Goal: Navigation & Orientation: Find specific page/section

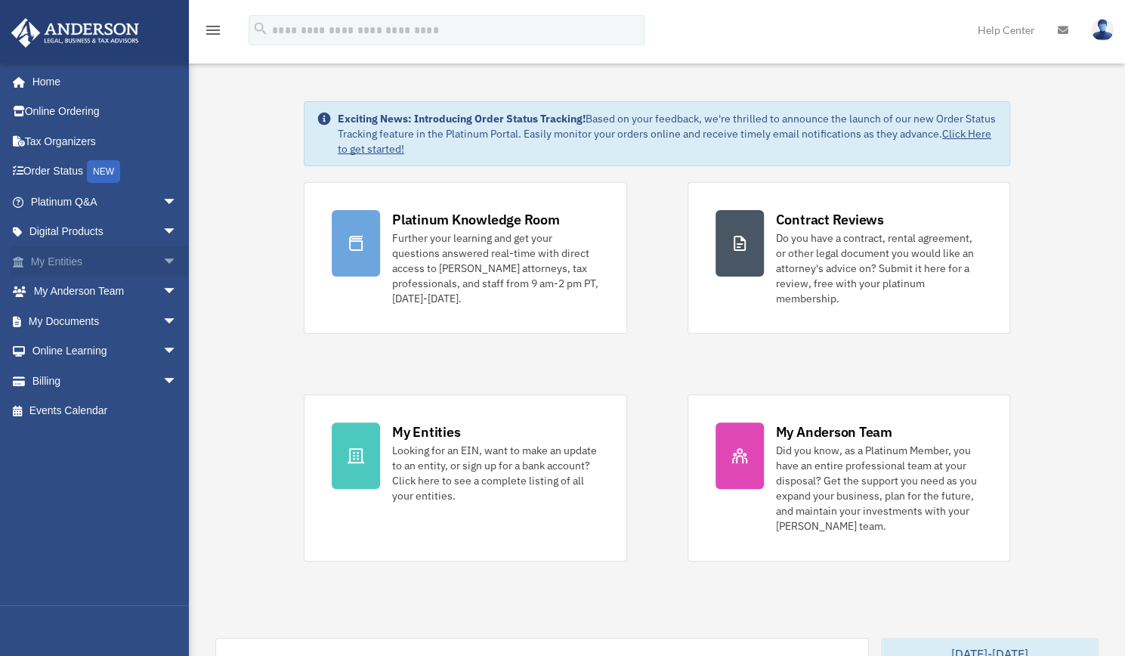
click at [97, 264] on link "My Entities arrow_drop_down" at bounding box center [106, 261] width 190 height 30
click at [77, 314] on link "My Documents arrow_drop_down" at bounding box center [106, 321] width 190 height 30
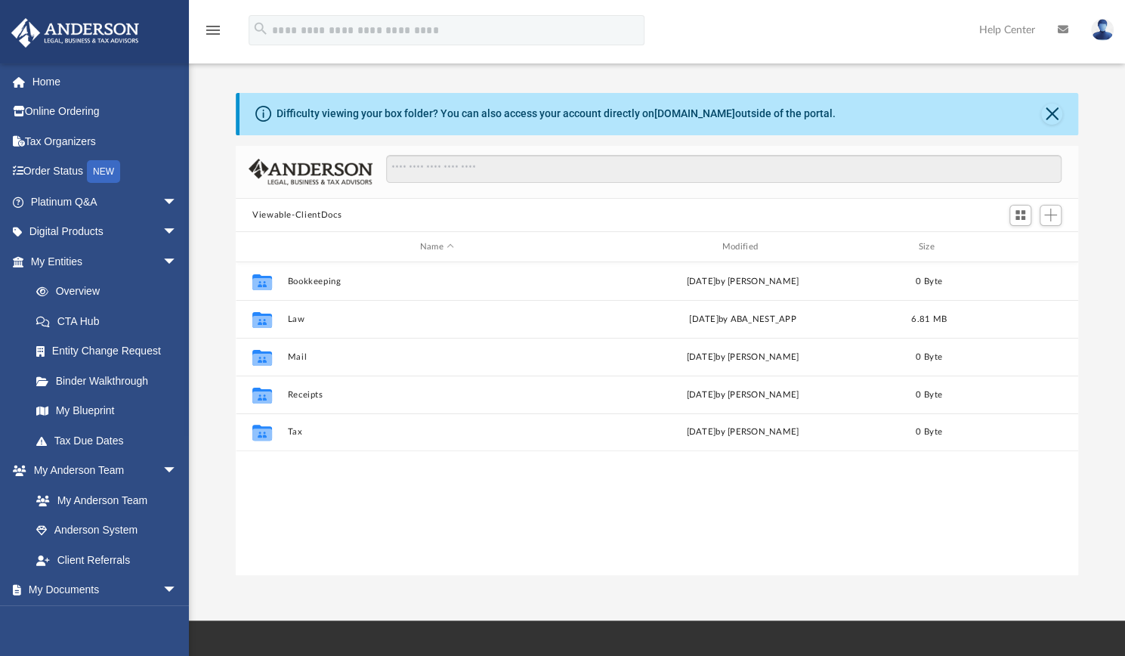
scroll to position [332, 830]
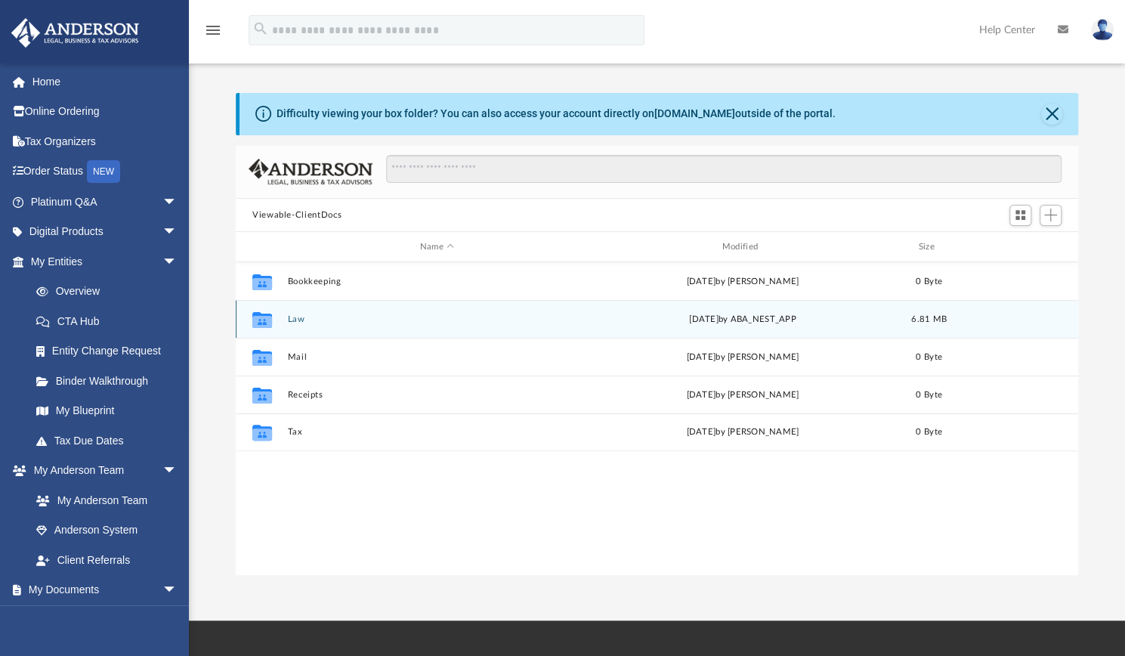
click at [300, 318] on button "Law" at bounding box center [436, 319] width 299 height 10
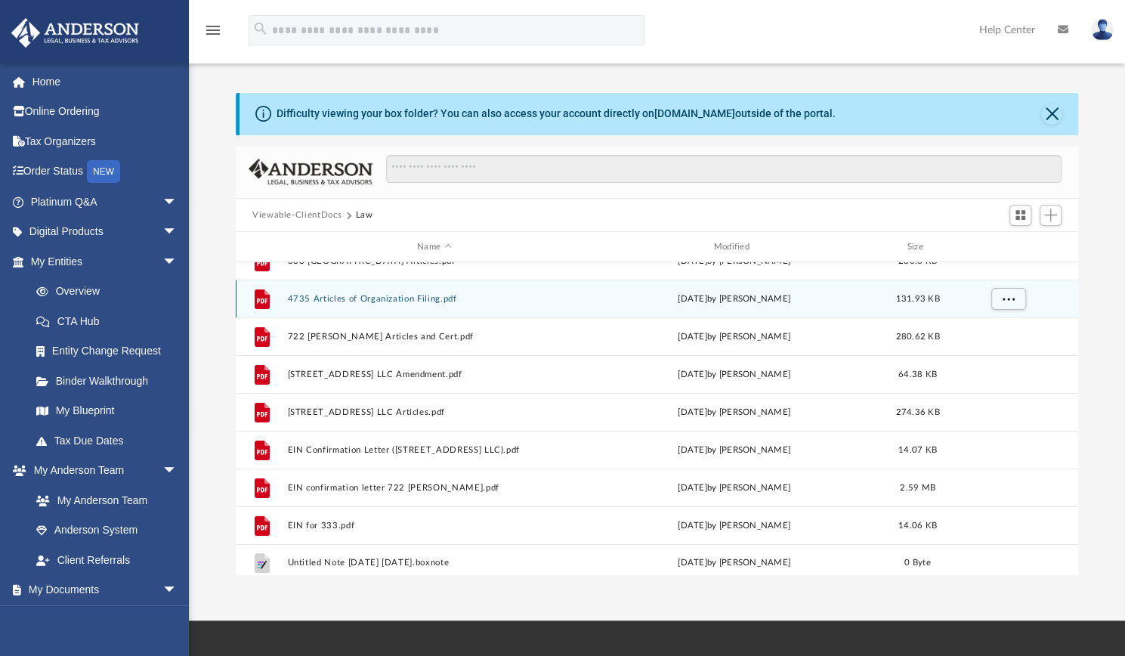
scroll to position [139, 0]
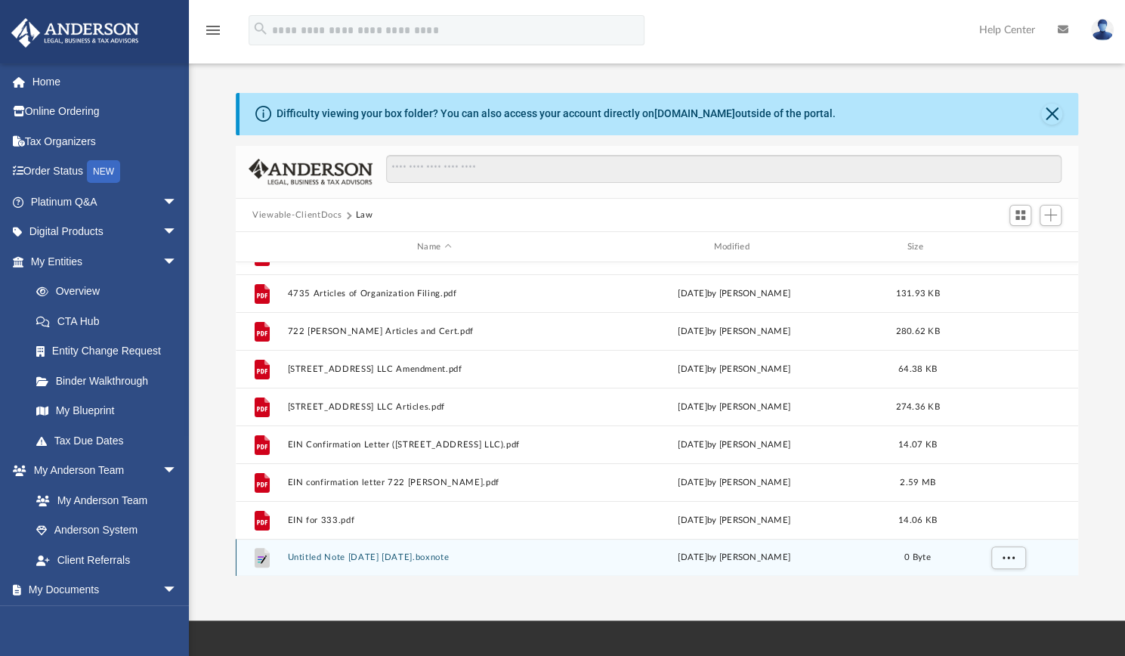
click at [447, 557] on button "Untitled Note 2025-09-17 10.20.32.boxnote" at bounding box center [433, 557] width 293 height 10
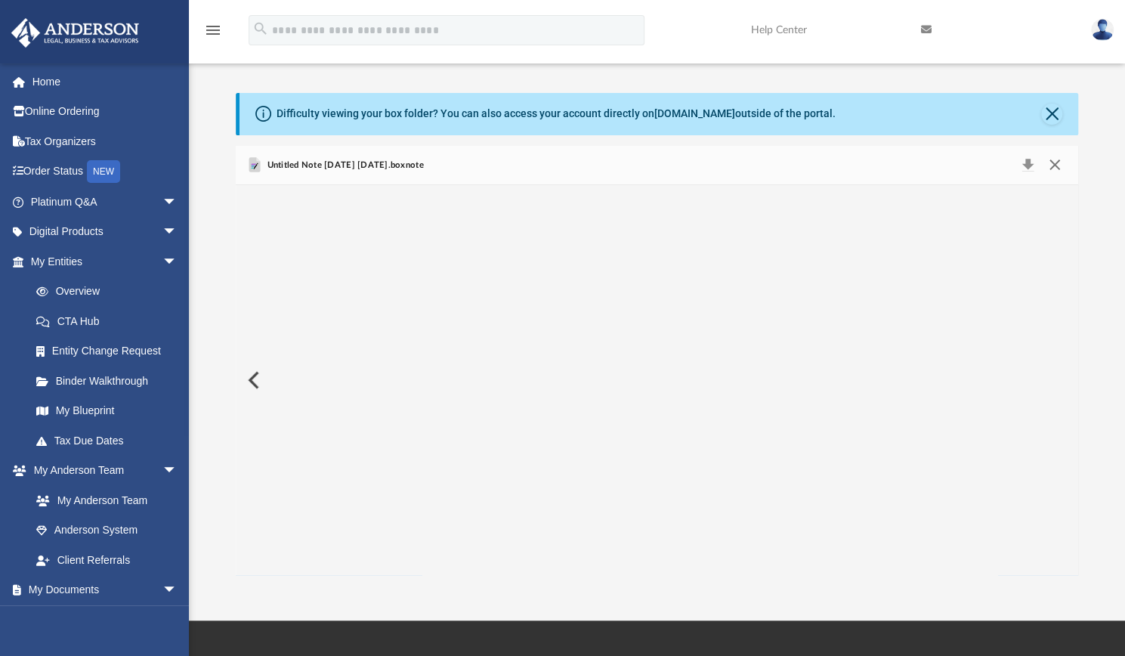
click at [1054, 155] on button "Close" at bounding box center [1054, 165] width 27 height 21
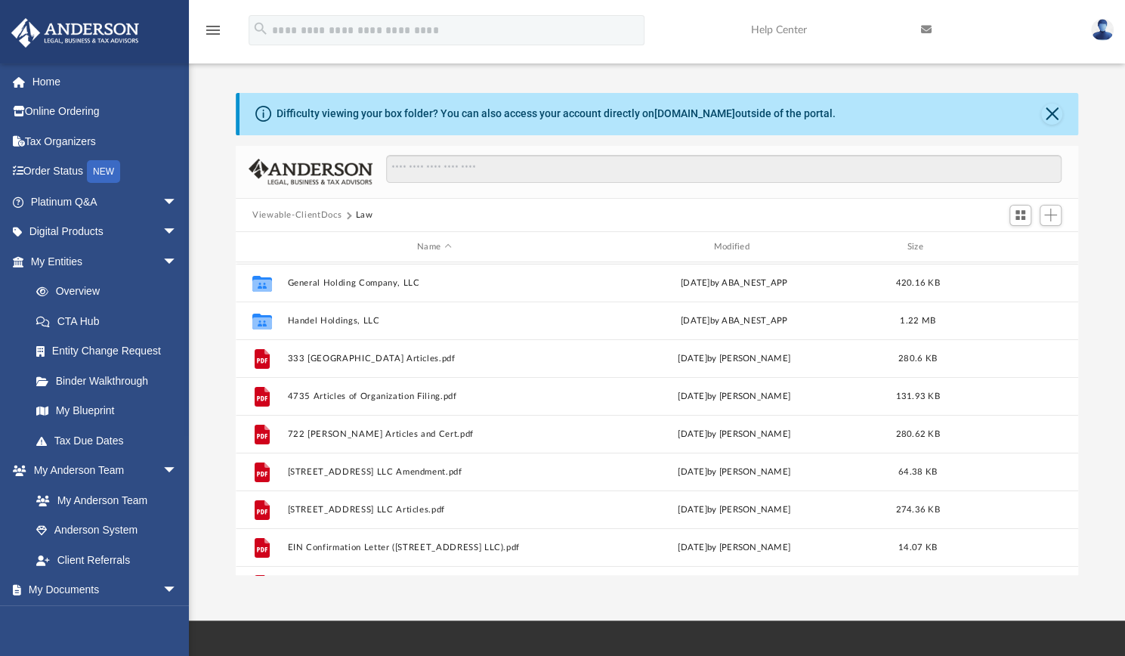
scroll to position [0, 0]
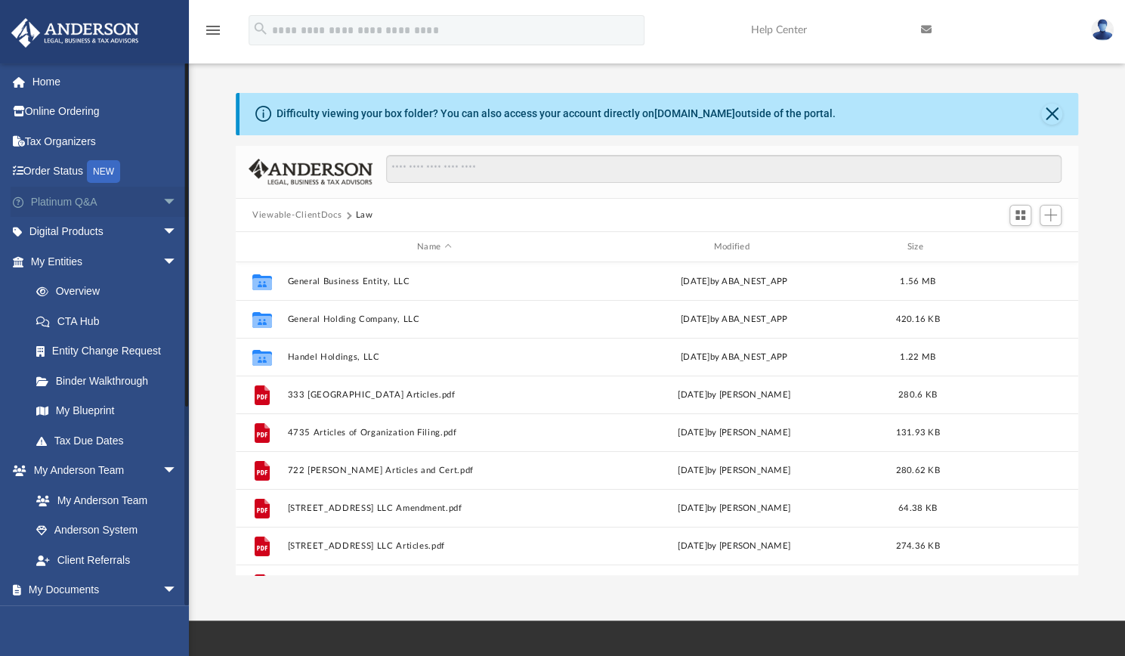
click at [162, 202] on span "arrow_drop_down" at bounding box center [177, 202] width 30 height 31
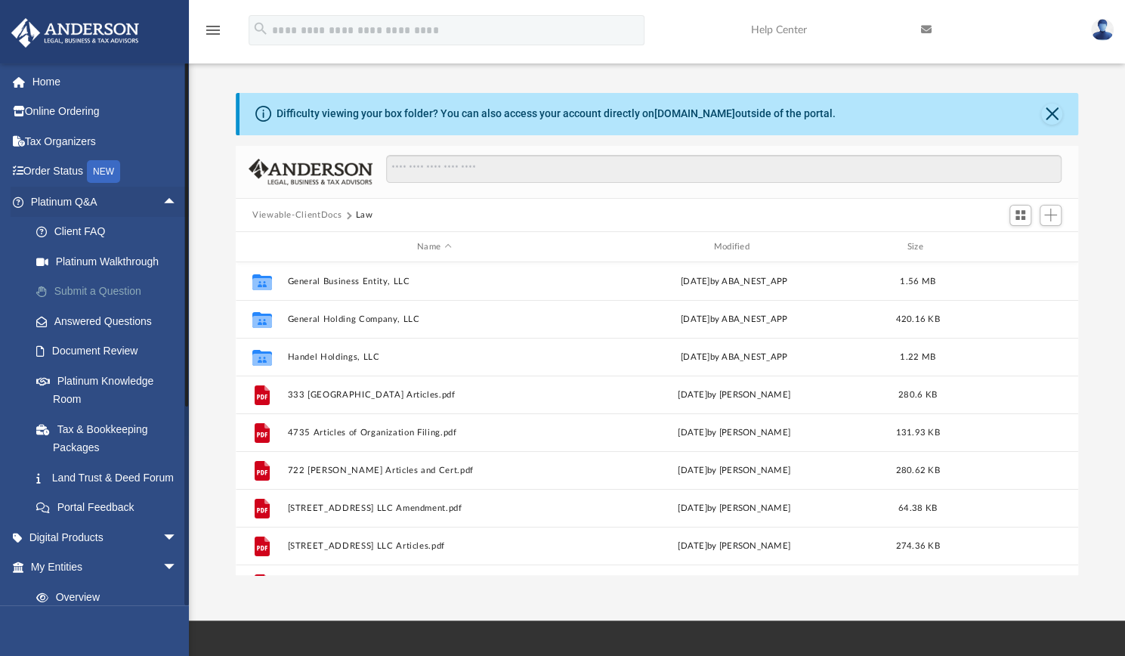
click at [101, 289] on link "Submit a Question" at bounding box center [110, 291] width 179 height 30
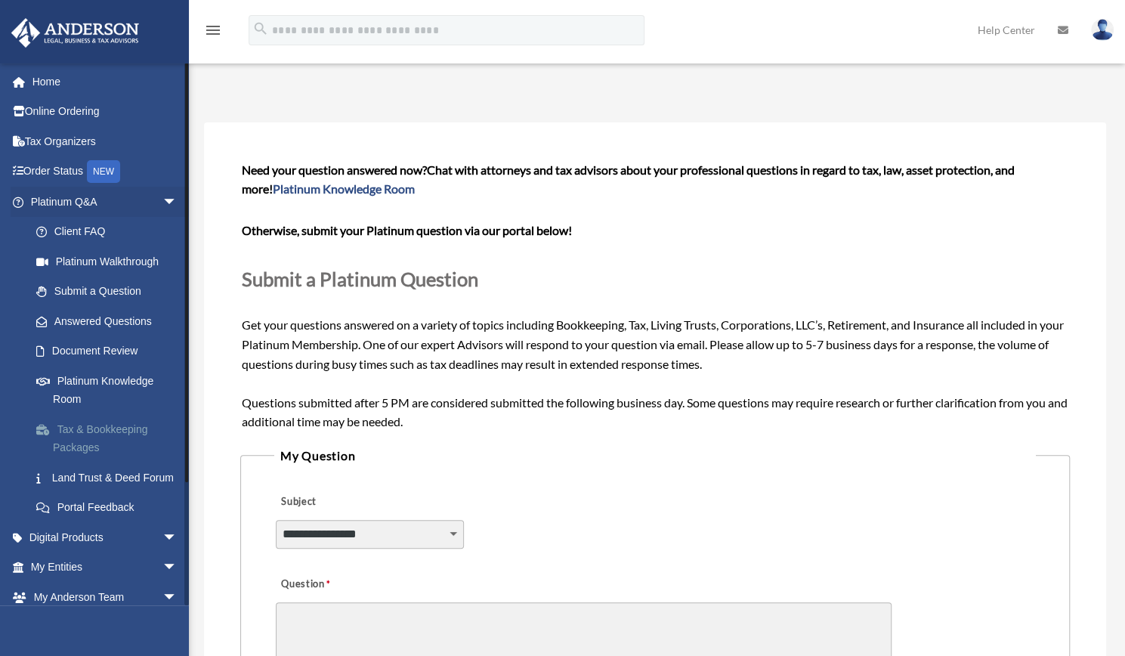
click at [119, 428] on link "Tax & Bookkeeping Packages" at bounding box center [110, 438] width 179 height 48
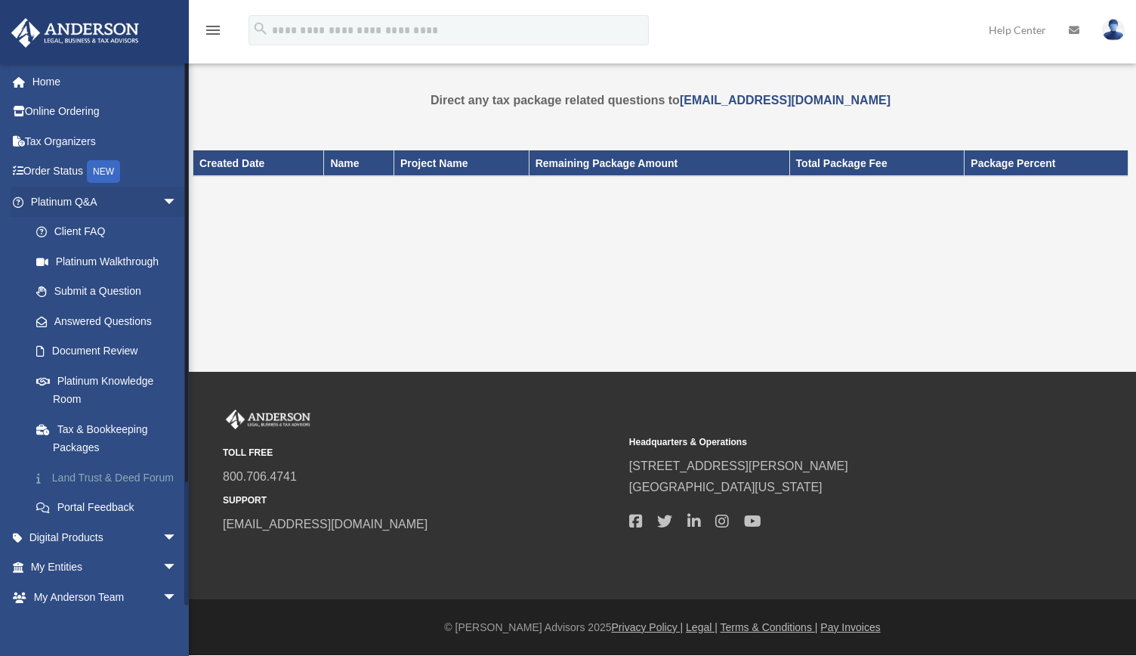
click at [106, 479] on link "Land Trust & Deed Forum" at bounding box center [110, 477] width 179 height 30
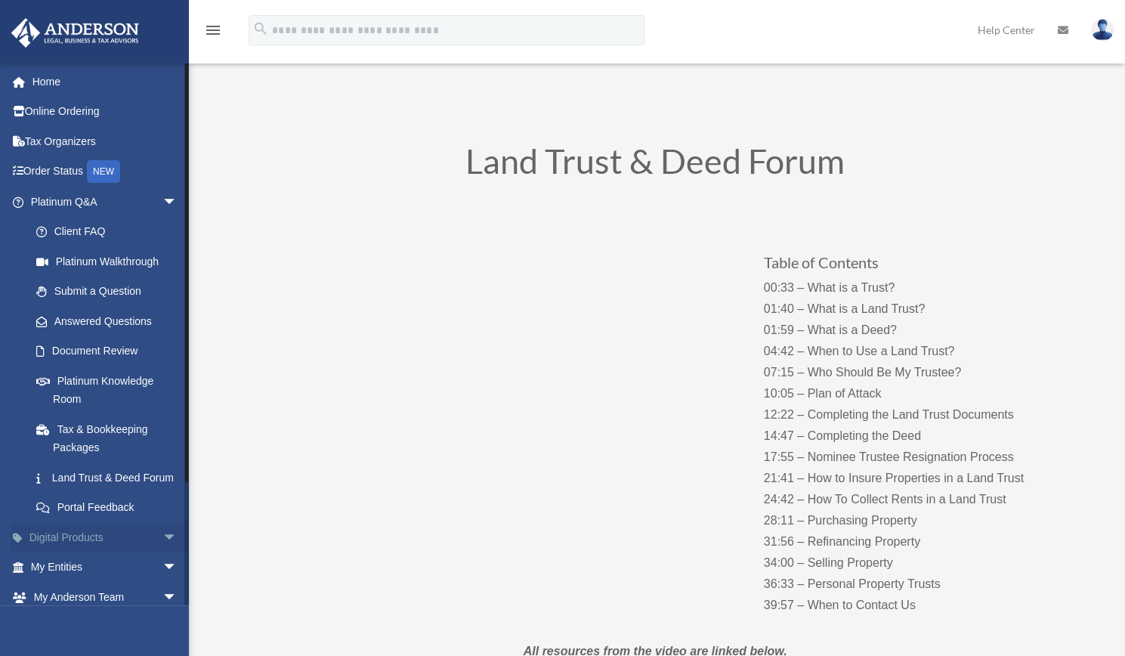
click at [81, 552] on link "Digital Products arrow_drop_down" at bounding box center [106, 537] width 190 height 30
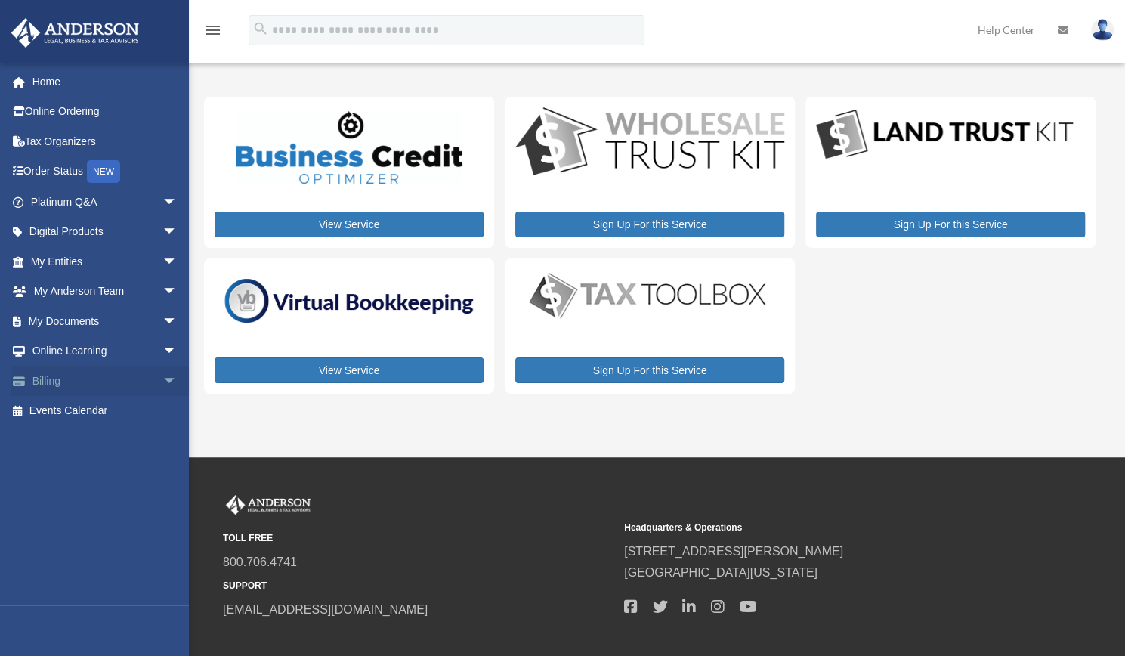
click at [162, 378] on span "arrow_drop_down" at bounding box center [177, 381] width 30 height 31
click at [96, 440] on link "Past Invoices" at bounding box center [110, 441] width 179 height 30
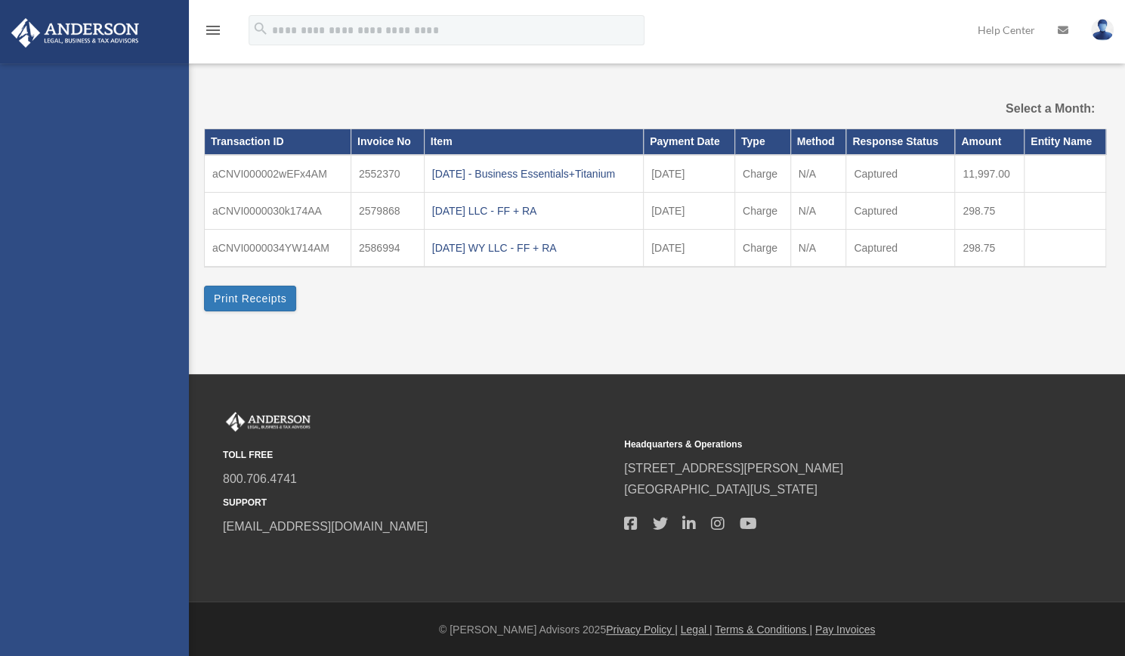
select select
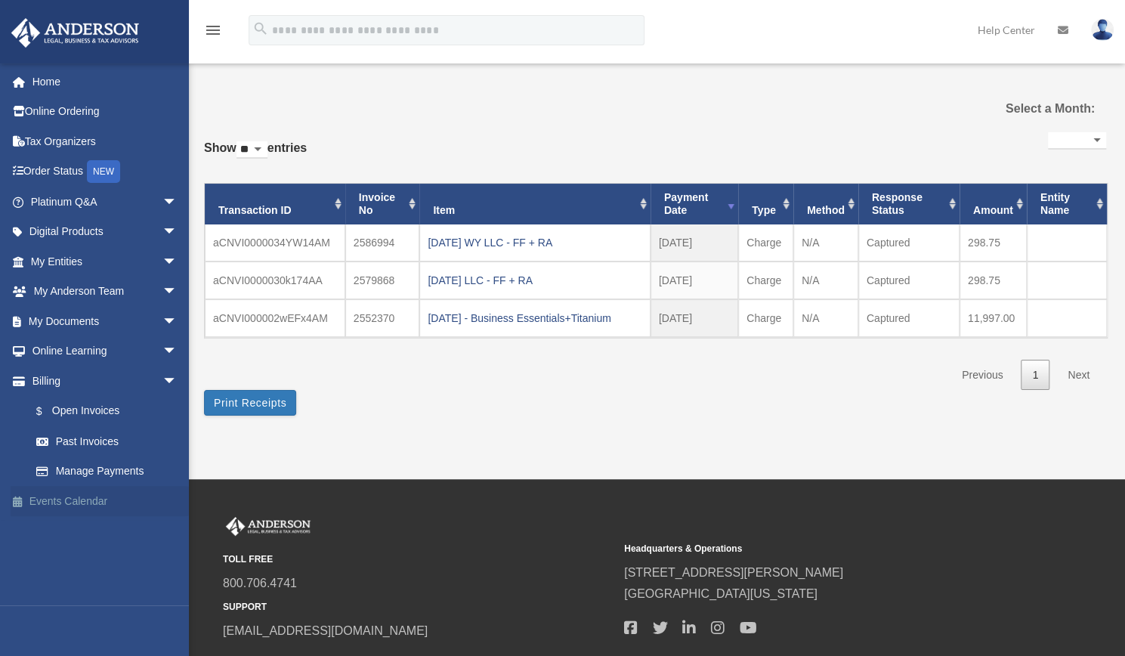
click at [88, 497] on link "Events Calendar" at bounding box center [106, 501] width 190 height 30
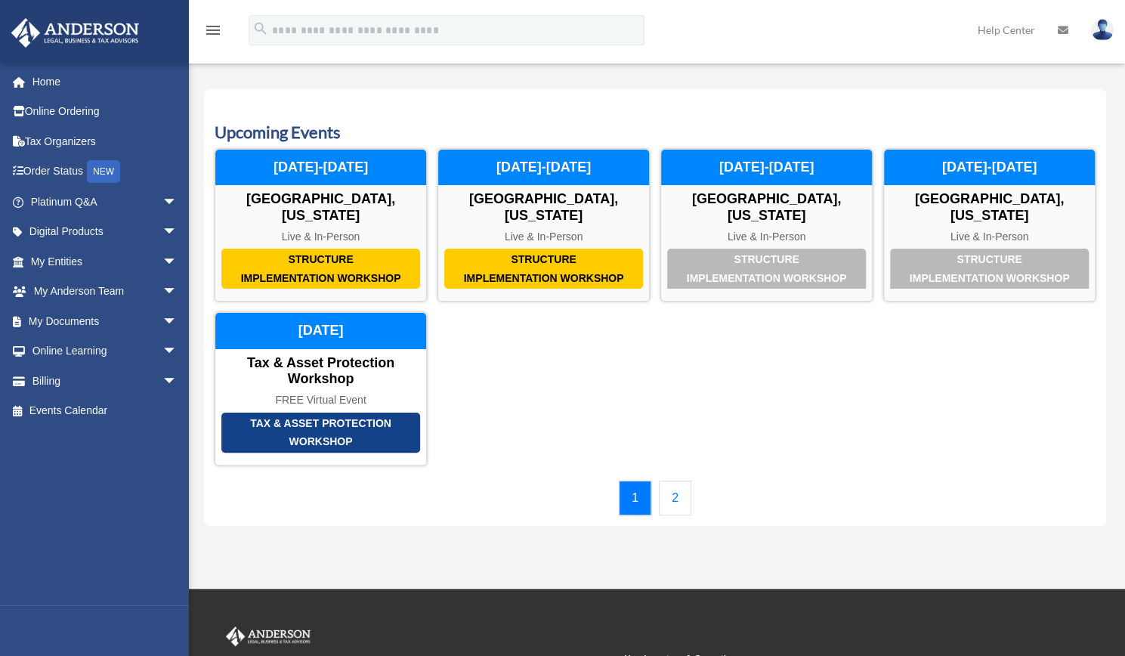
click at [680, 480] on link "2" at bounding box center [675, 497] width 32 height 35
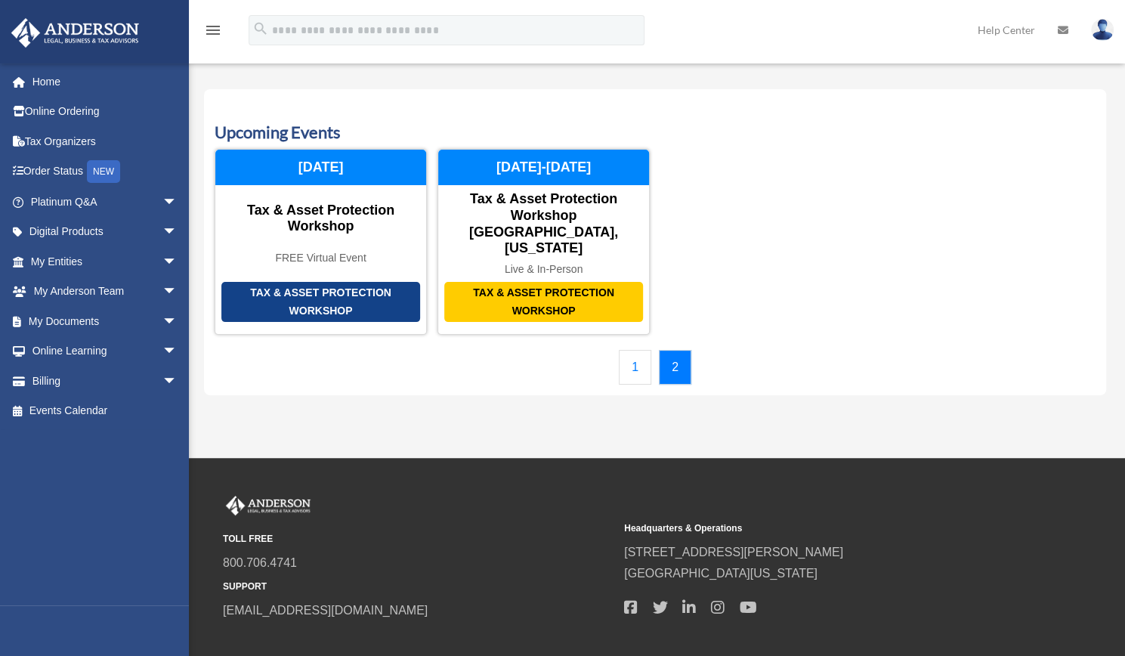
click at [637, 350] on link "1" at bounding box center [635, 367] width 32 height 35
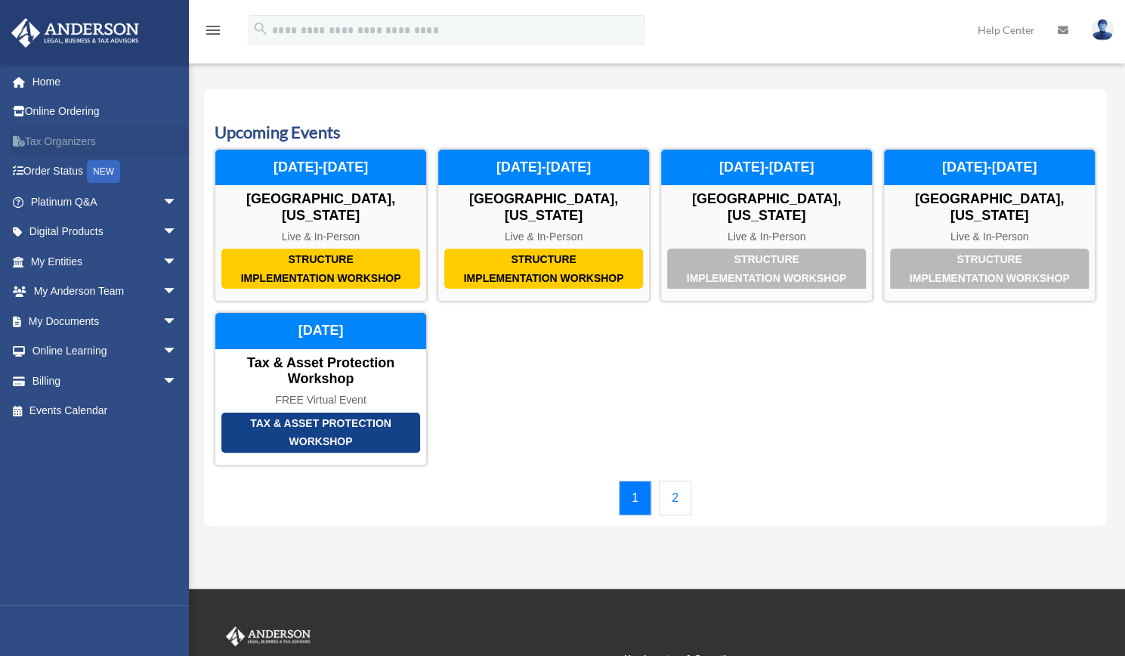
click at [59, 143] on link "Tax Organizers" at bounding box center [106, 141] width 190 height 30
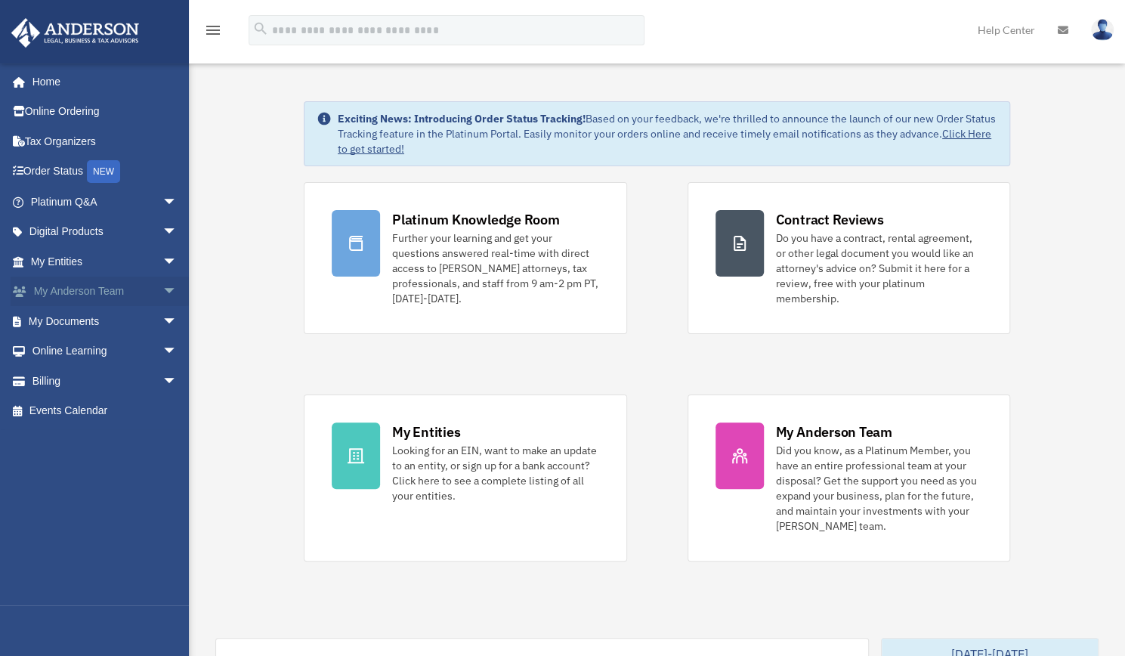
click at [162, 290] on span "arrow_drop_down" at bounding box center [177, 291] width 30 height 31
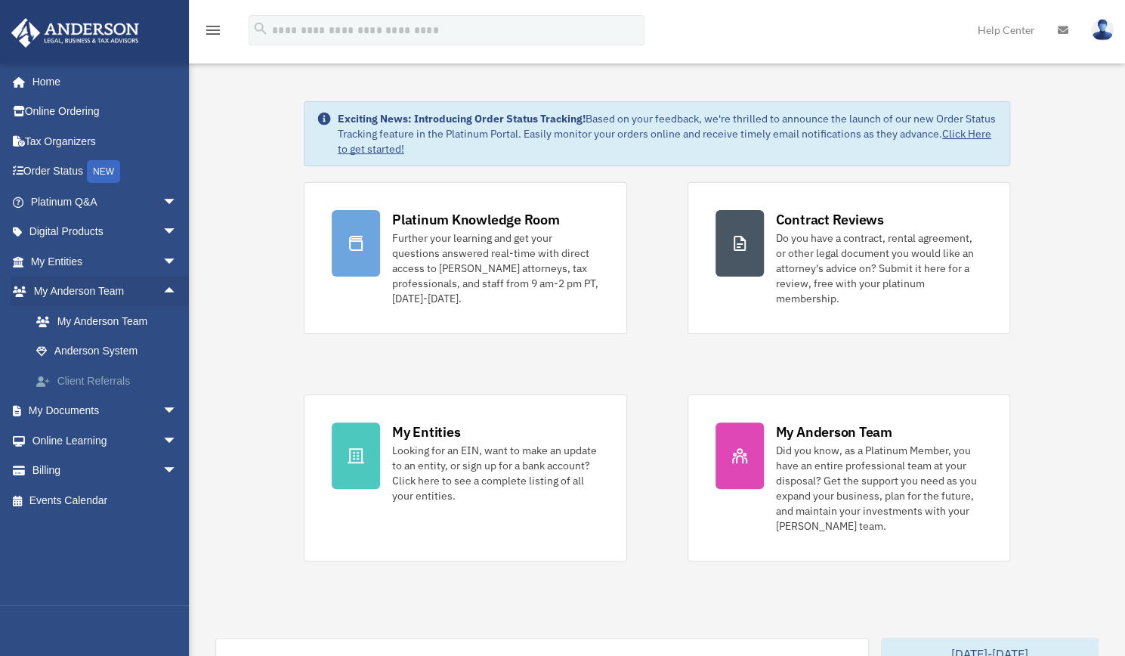
click at [103, 383] on link "Client Referrals" at bounding box center [110, 381] width 179 height 30
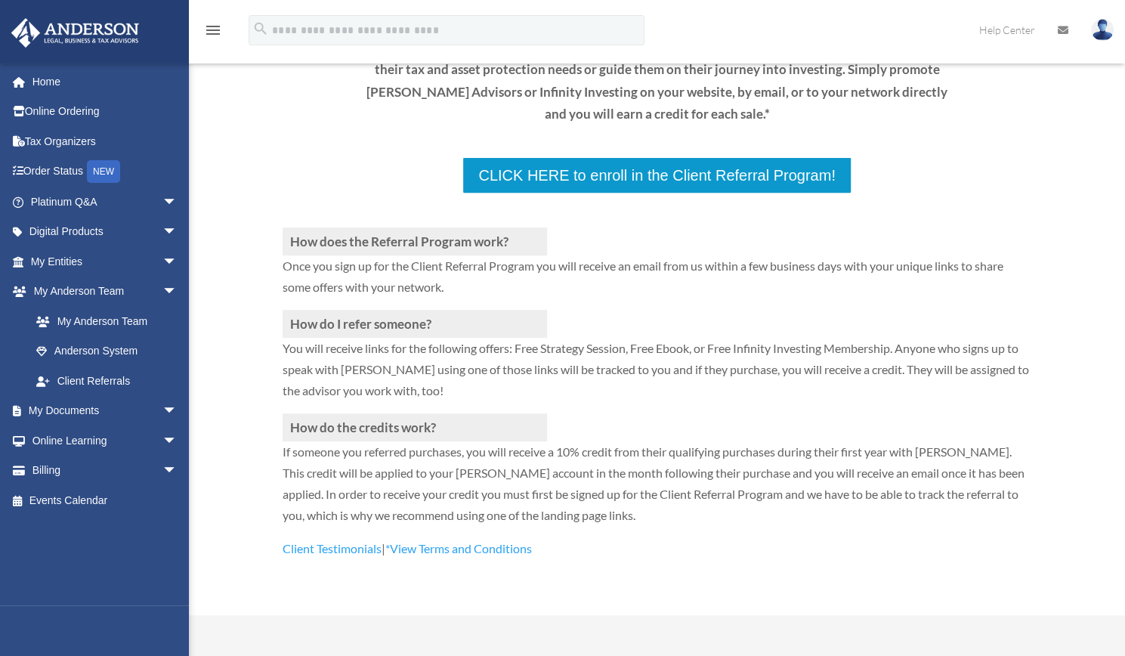
scroll to position [230, 0]
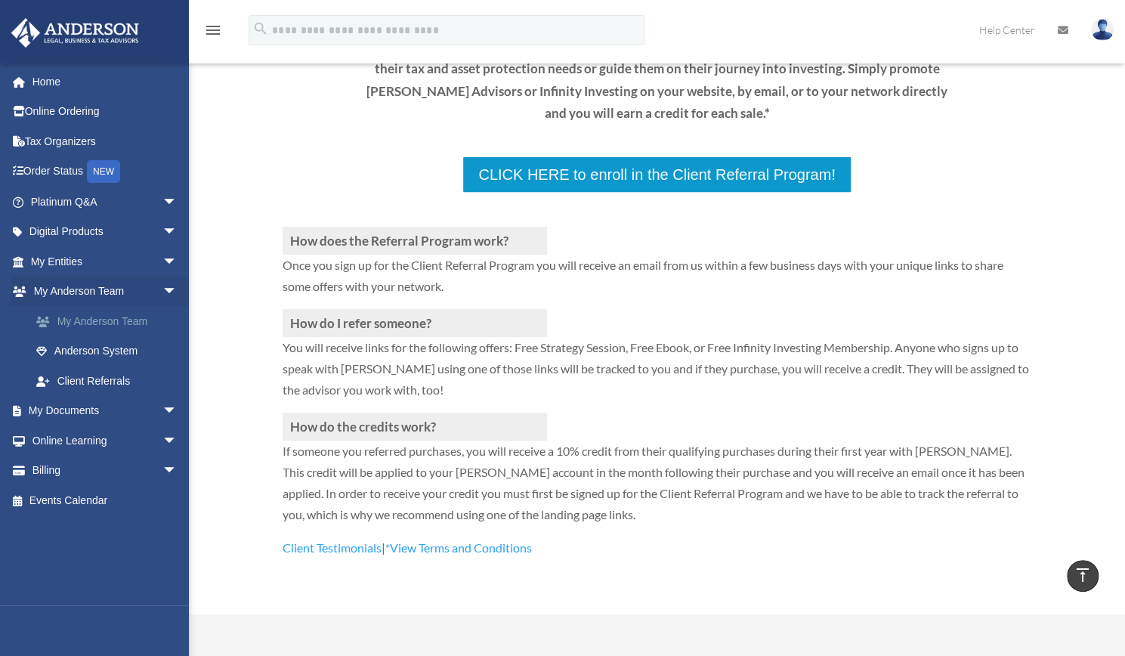
click at [121, 317] on link "My Anderson Team" at bounding box center [110, 321] width 179 height 30
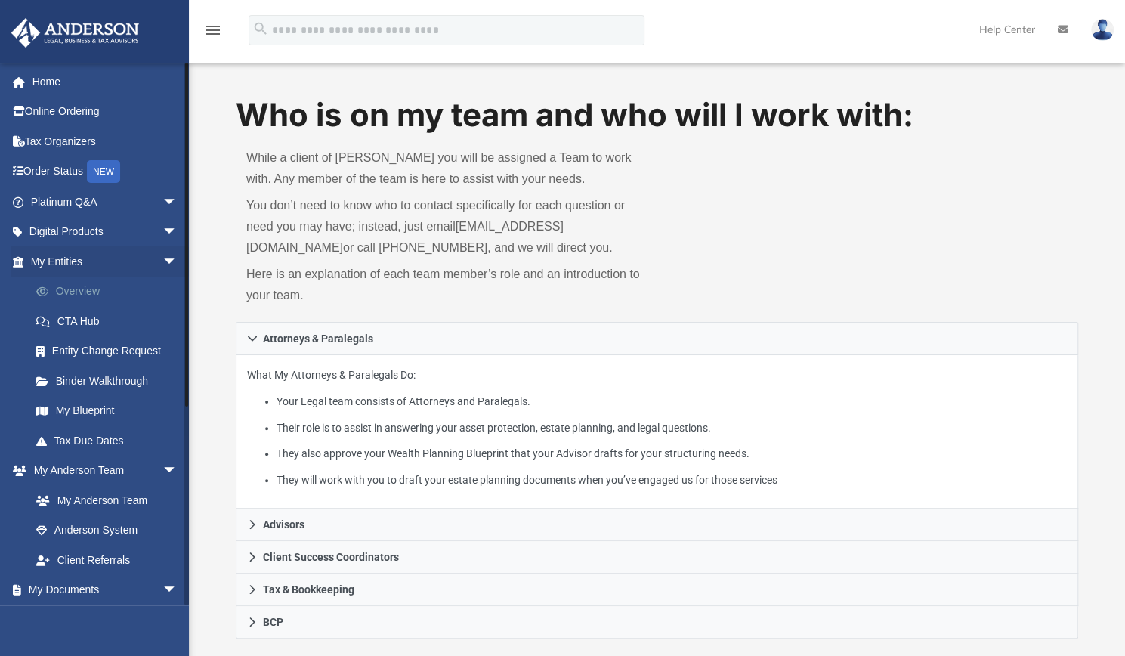
click at [69, 288] on link "Overview" at bounding box center [110, 291] width 179 height 30
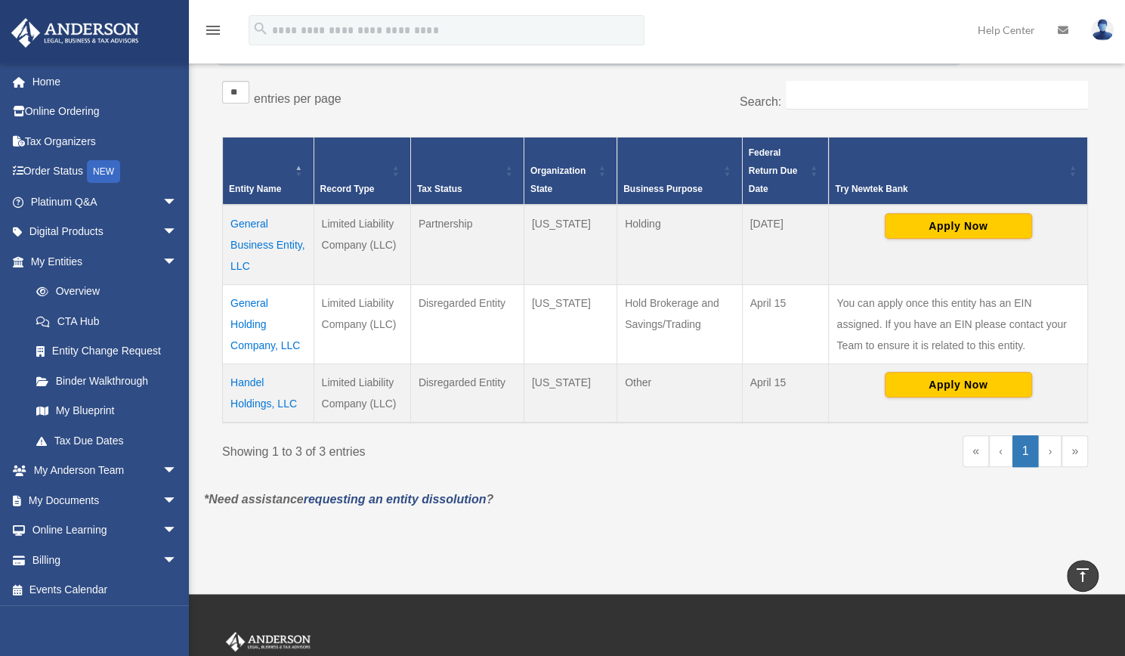
scroll to position [240, 0]
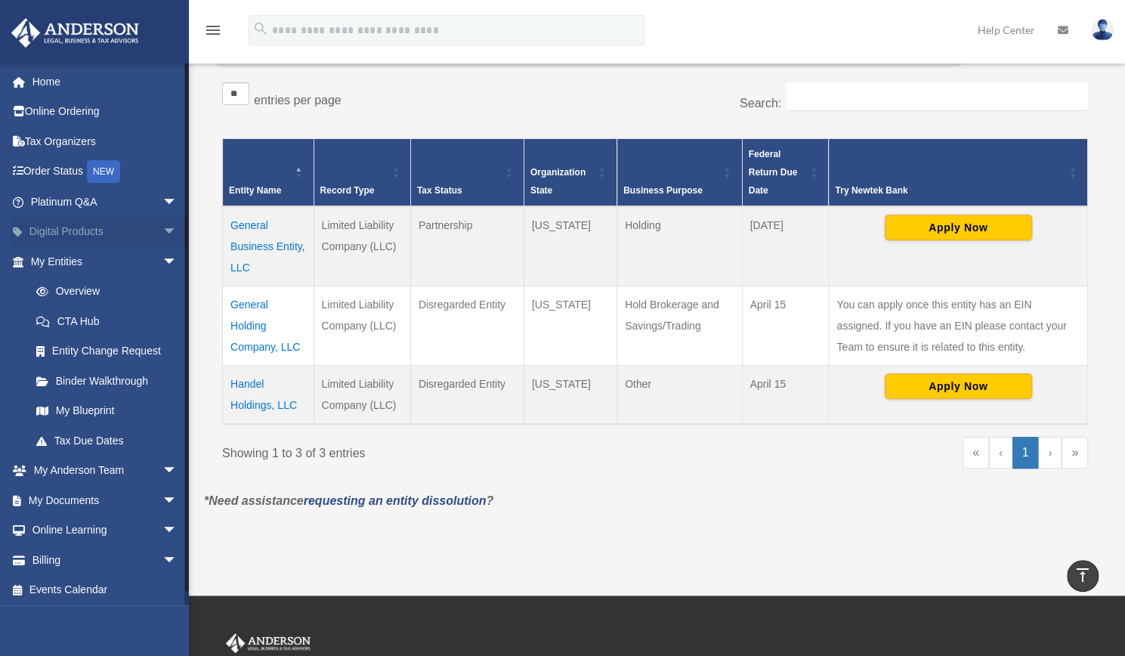
click at [48, 229] on link "Digital Products arrow_drop_down" at bounding box center [106, 232] width 190 height 30
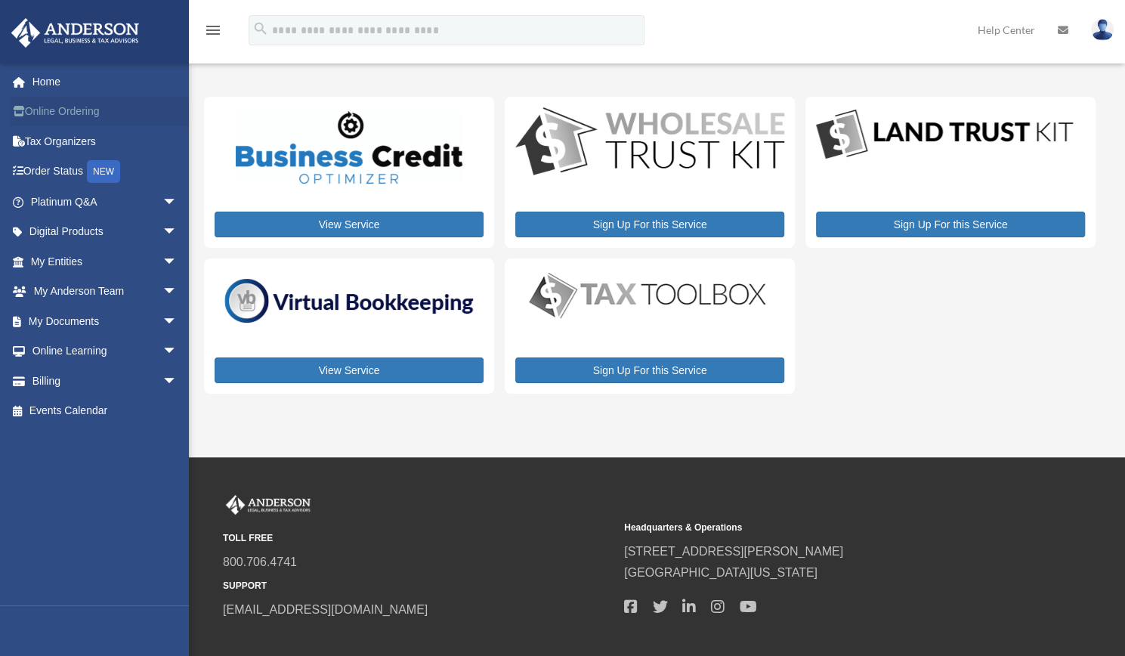
click at [80, 115] on link "Online Ordering" at bounding box center [106, 112] width 190 height 30
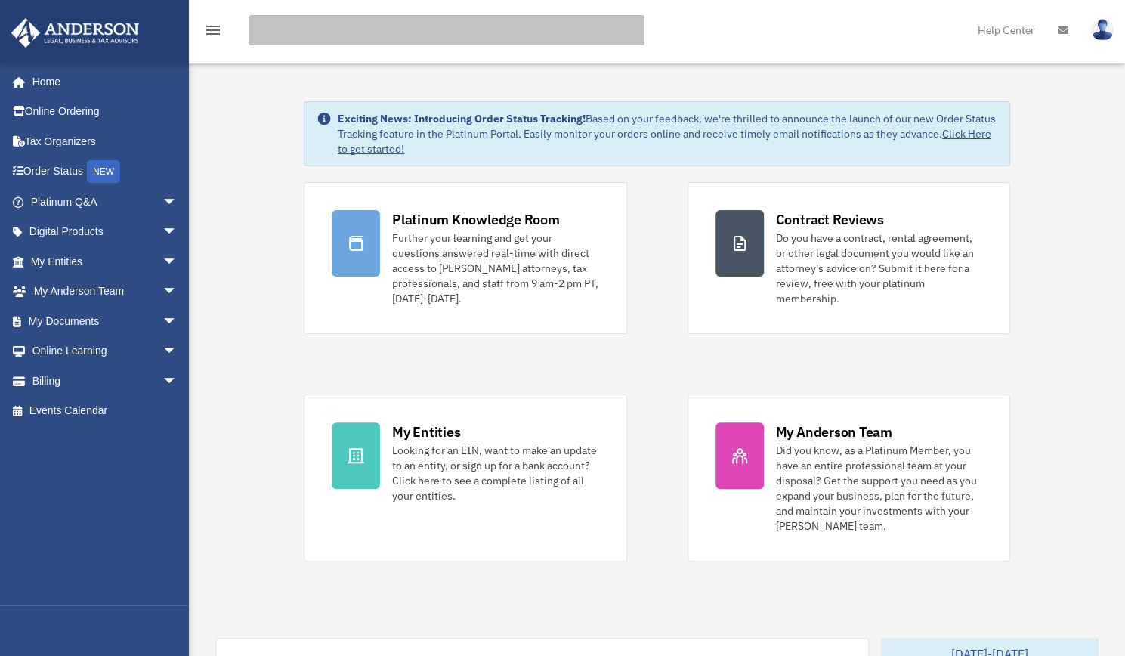
click at [331, 33] on input "search" at bounding box center [446, 30] width 396 height 30
type input "**********"
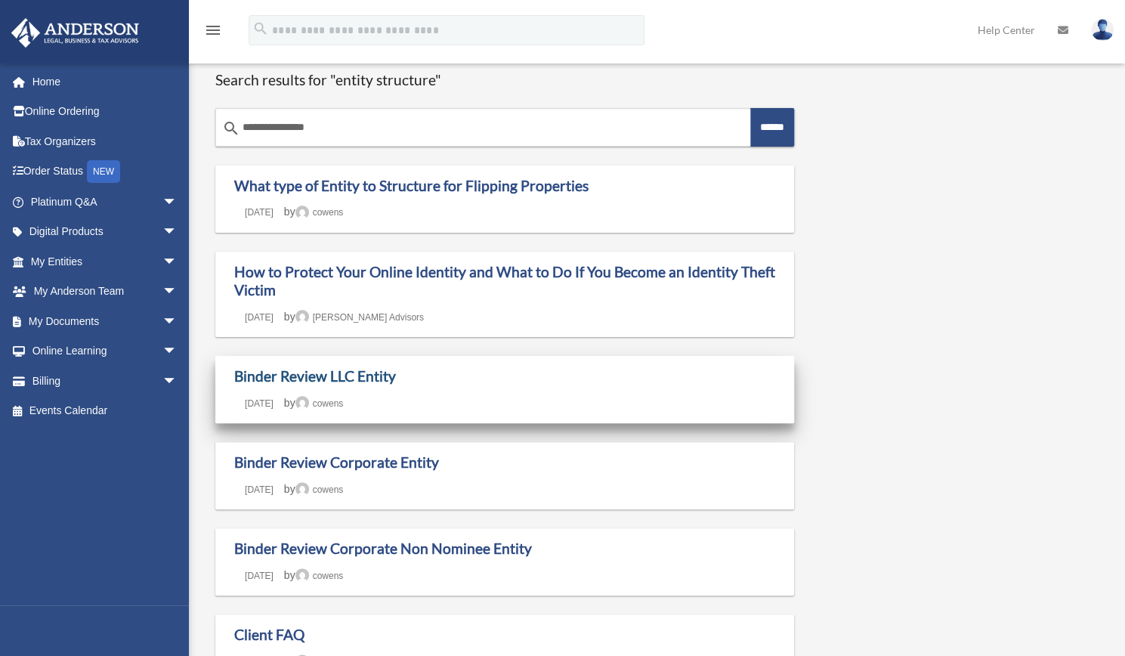
click at [381, 379] on link "Binder Review LLC Entity" at bounding box center [315, 375] width 162 height 17
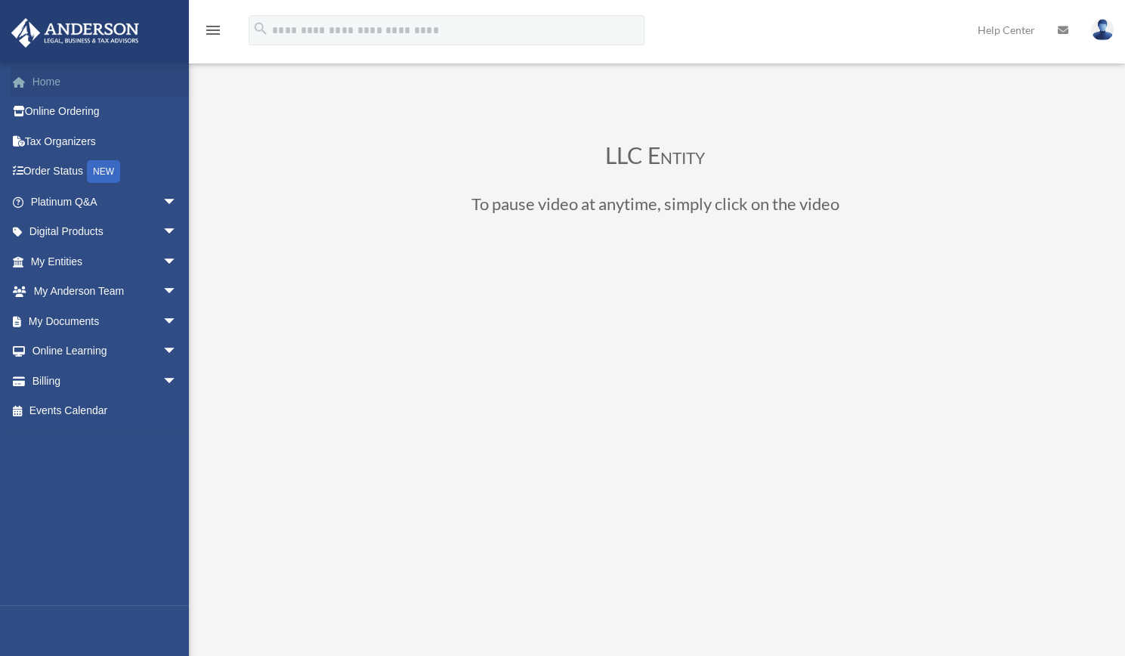
click at [51, 73] on link "Home" at bounding box center [106, 81] width 190 height 30
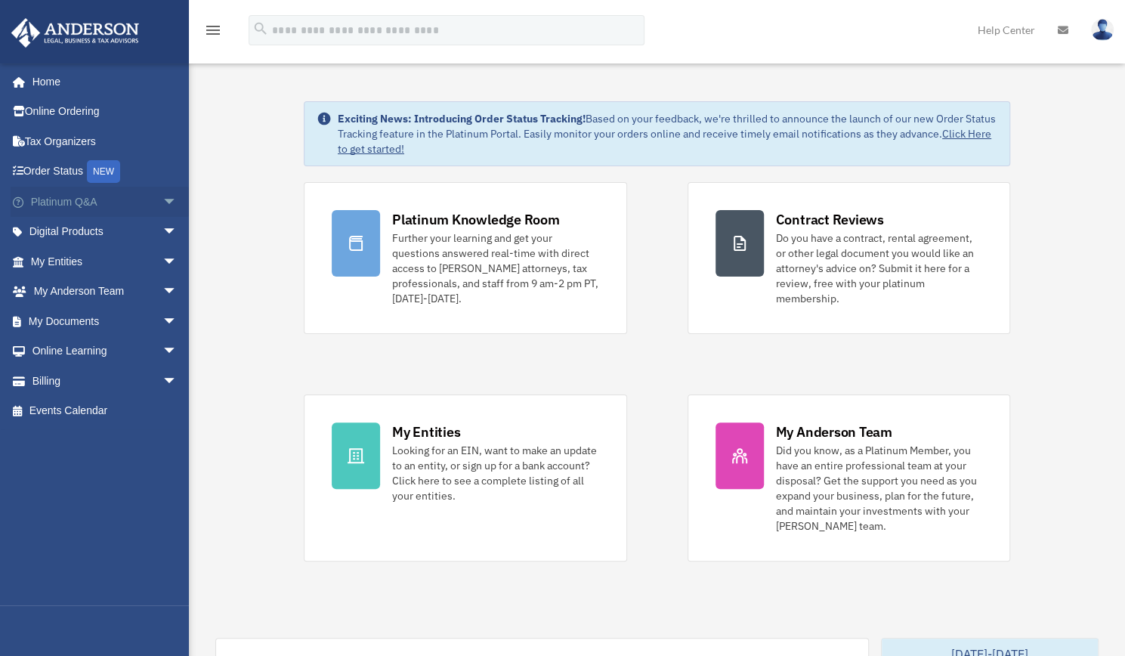
click at [162, 201] on span "arrow_drop_down" at bounding box center [177, 202] width 30 height 31
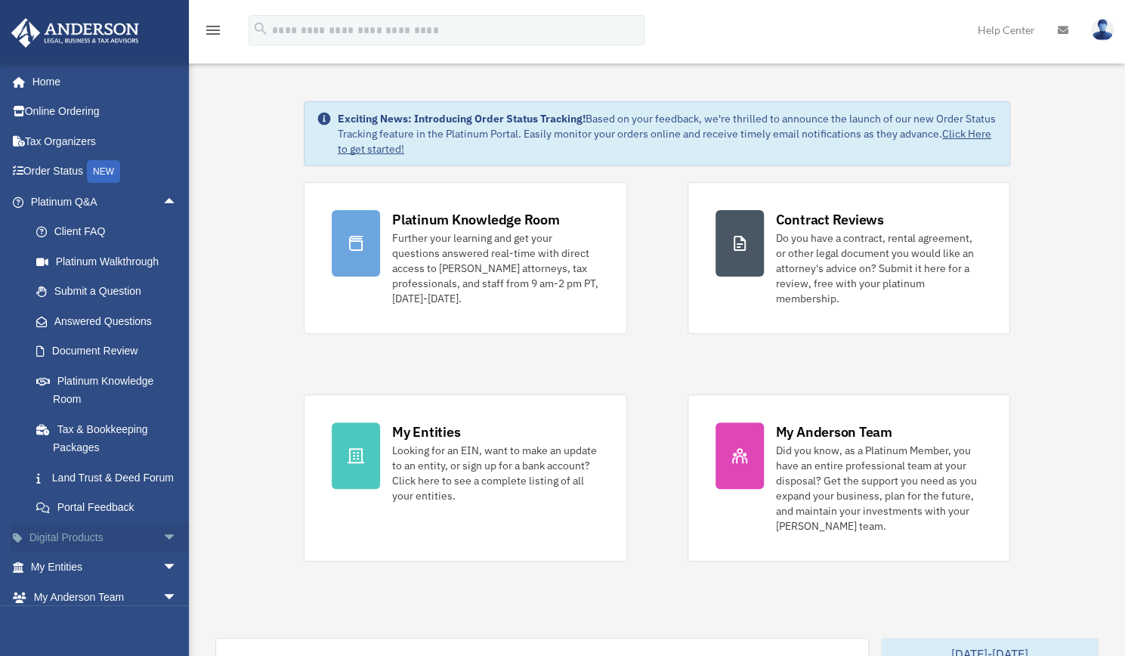
click at [162, 553] on span "arrow_drop_down" at bounding box center [177, 537] width 30 height 31
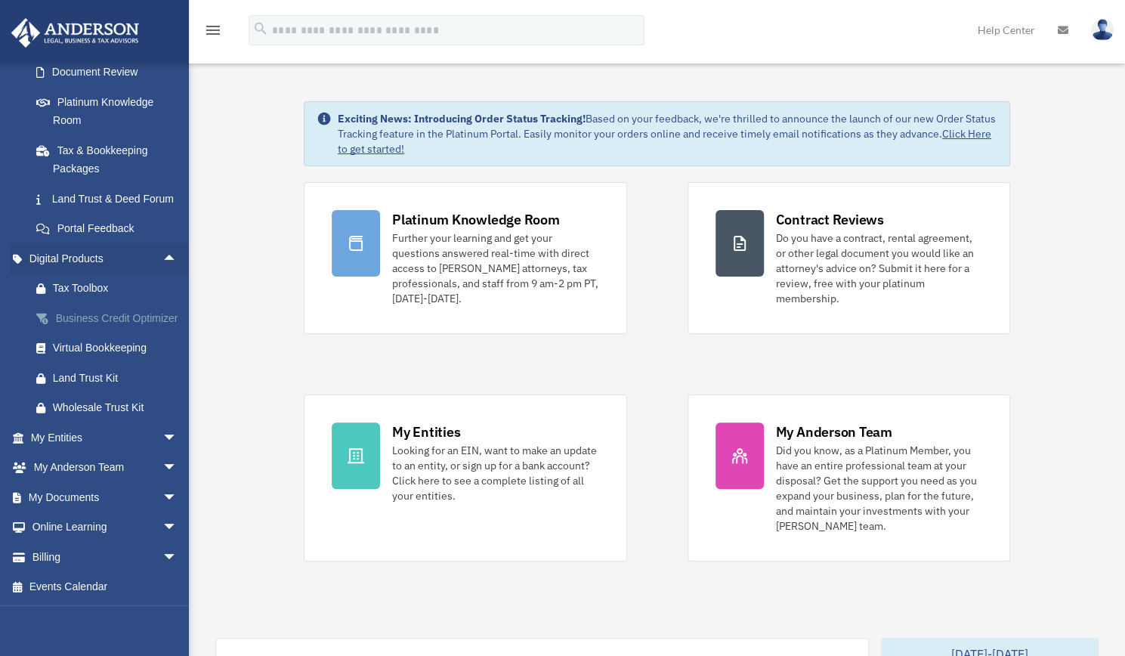
scroll to position [315, 0]
click at [162, 437] on span "arrow_drop_down" at bounding box center [177, 437] width 30 height 31
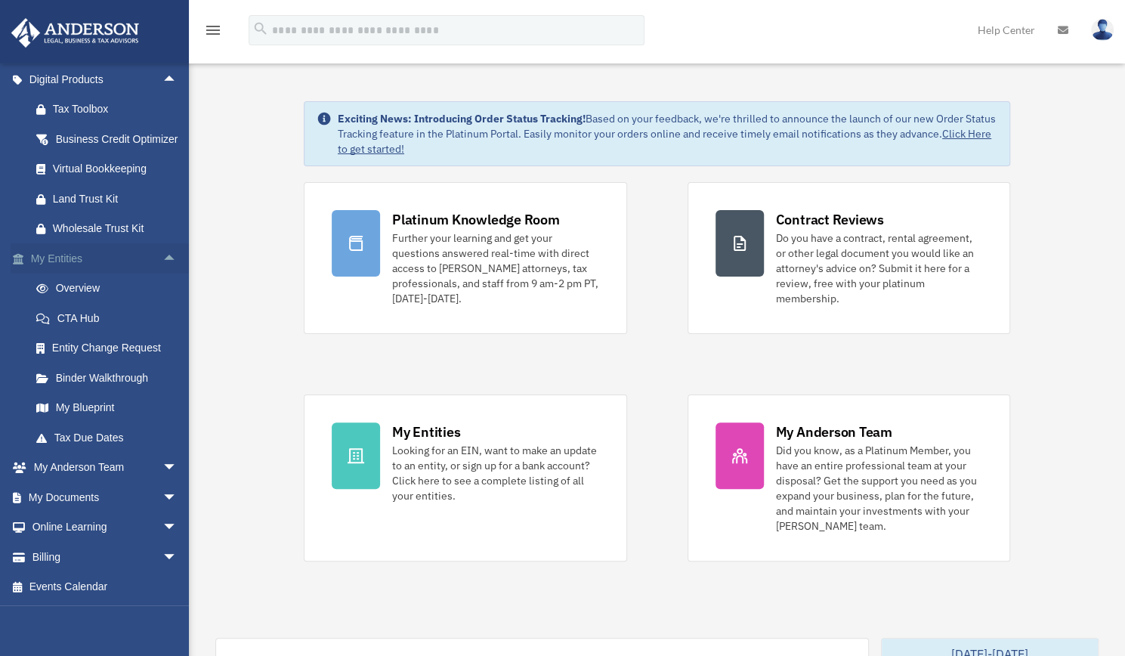
scroll to position [494, 0]
click at [86, 404] on link "My Blueprint" at bounding box center [110, 408] width 179 height 30
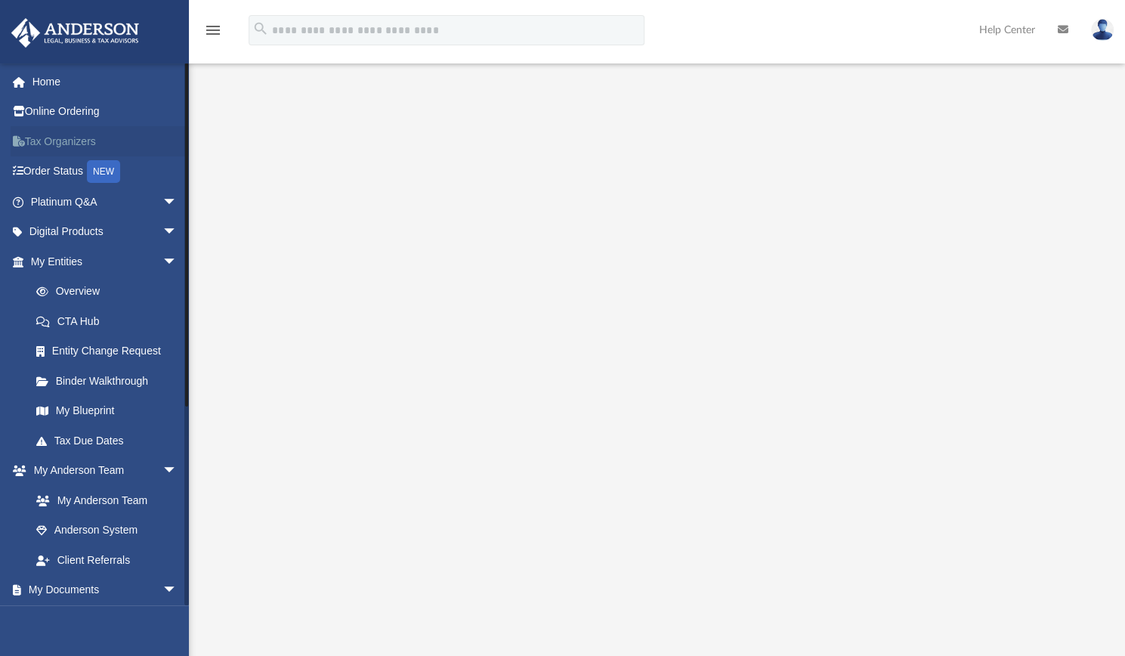
click at [168, 131] on link "Tax Organizers" at bounding box center [106, 141] width 190 height 30
